Goal: Task Accomplishment & Management: Use online tool/utility

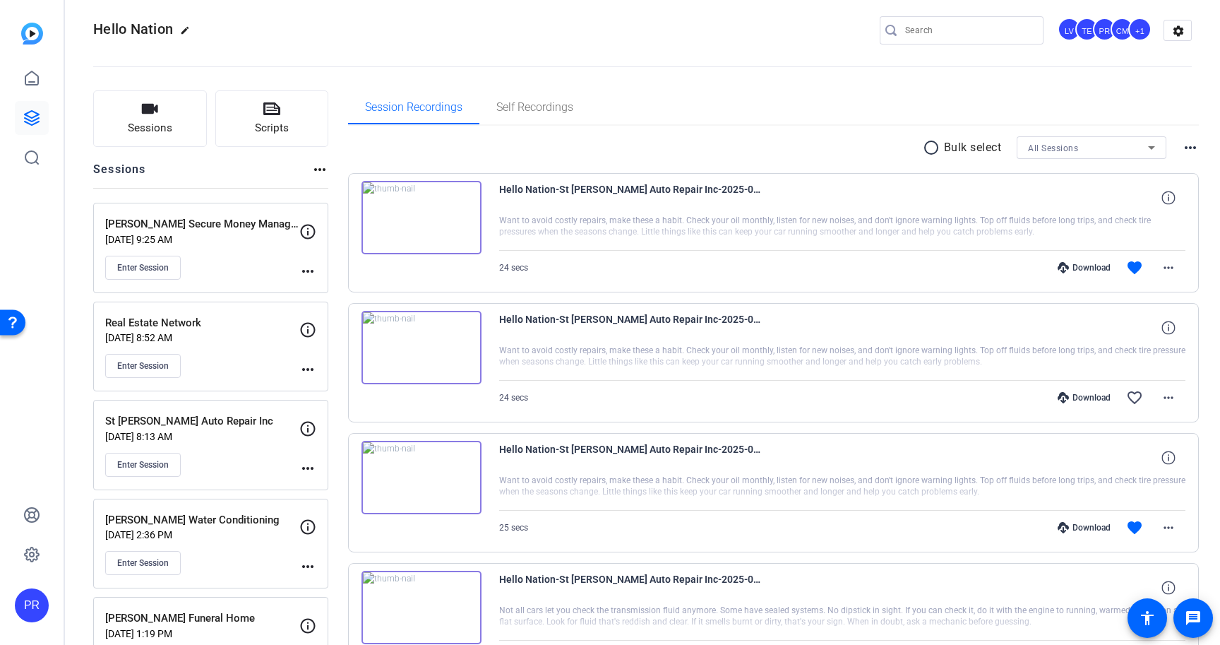
click at [267, 241] on p "[DATE] 9:25 AM" at bounding box center [202, 239] width 194 height 11
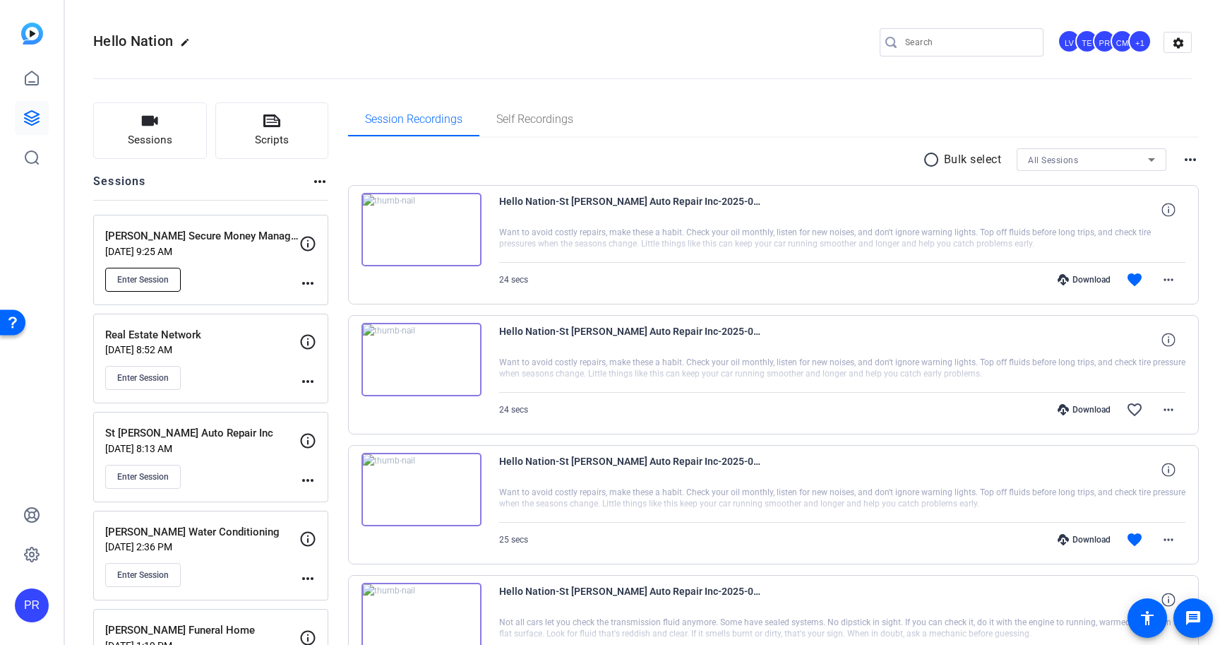
click at [127, 275] on span "Enter Session" at bounding box center [143, 279] width 52 height 11
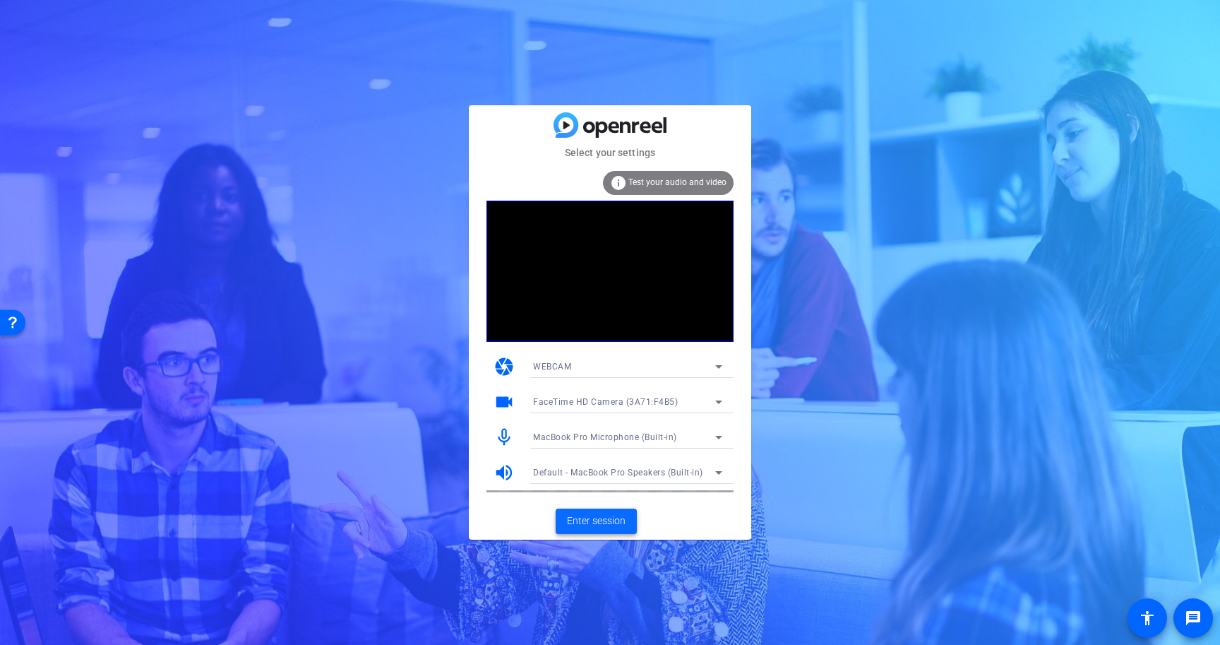
click at [599, 516] on span "Enter session" at bounding box center [596, 520] width 59 height 15
